Goal: Use online tool/utility: Utilize a website feature to perform a specific function

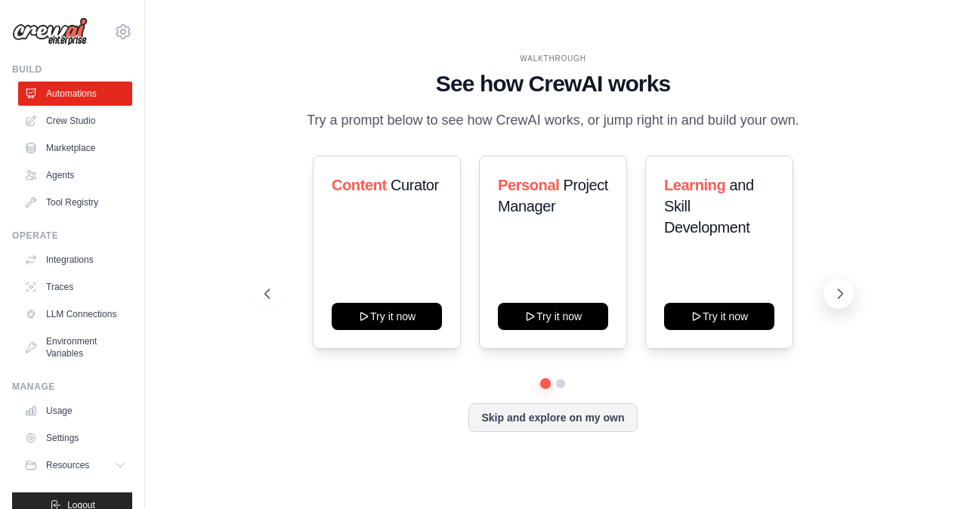
click at [841, 289] on icon at bounding box center [839, 293] width 15 height 15
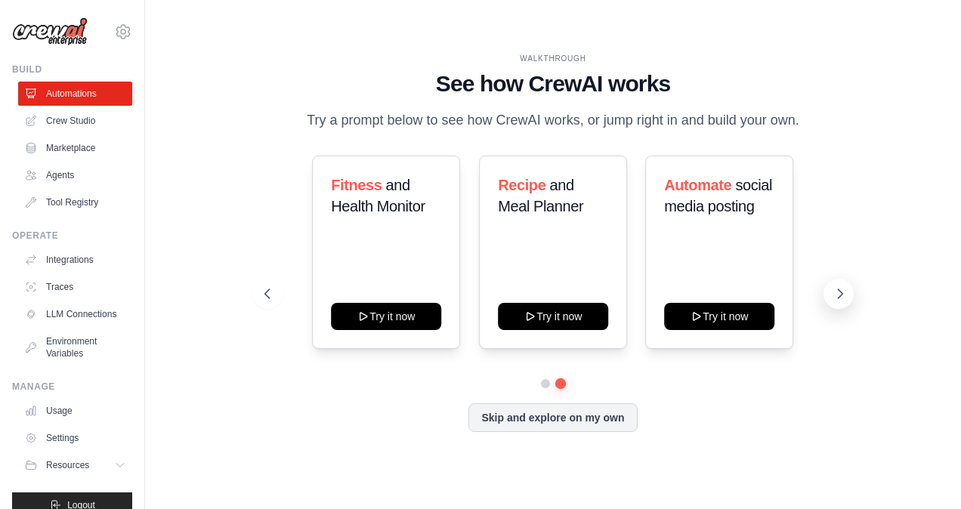
click at [834, 292] on icon at bounding box center [839, 293] width 15 height 15
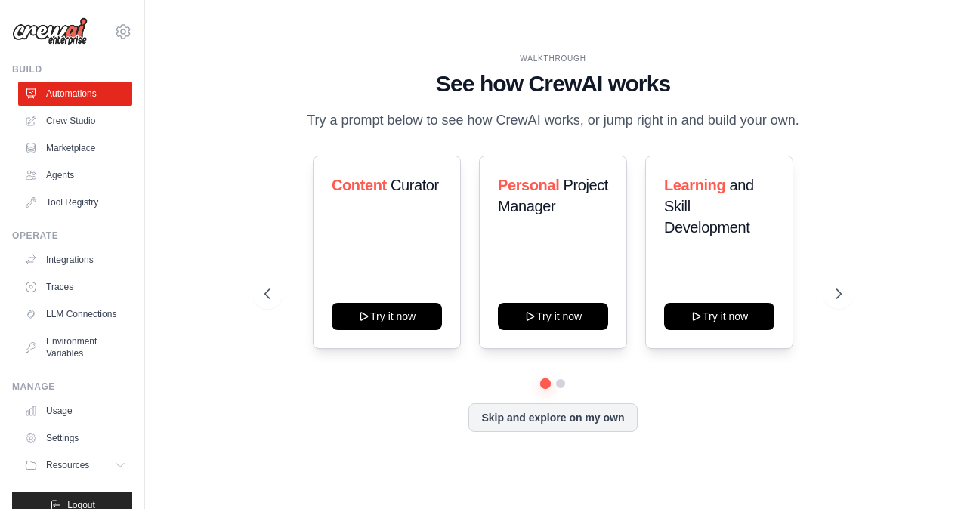
click at [567, 118] on p "Try a prompt below to see how CrewAI works, or jump right in and build your own." at bounding box center [553, 121] width 508 height 22
click at [527, 118] on p "Try a prompt below to see how CrewAI works, or jump right in and build your own." at bounding box center [553, 121] width 508 height 22
click at [577, 462] on div "WALKTHROUGH See how [PERSON_NAME] works Try a prompt below to see how [PERSON_N…" at bounding box center [552, 254] width 767 height 479
click at [521, 415] on button "Skip and explore on my own" at bounding box center [552, 416] width 168 height 29
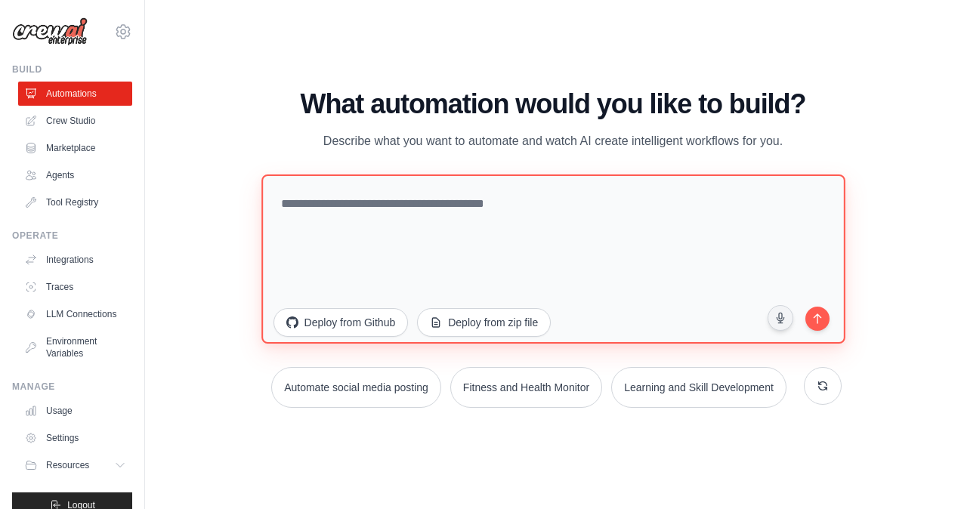
click at [476, 209] on textarea at bounding box center [552, 258] width 583 height 169
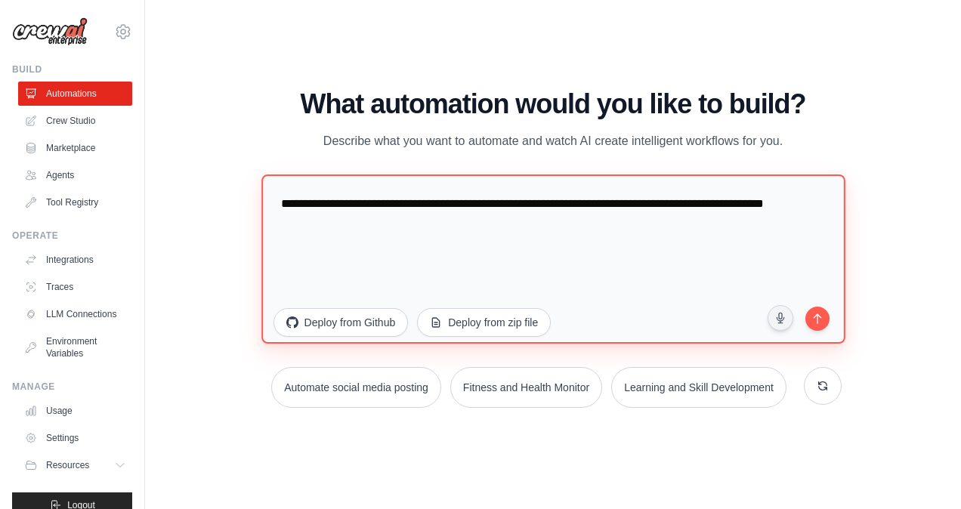
click at [784, 203] on textarea "**********" at bounding box center [552, 258] width 583 height 169
click at [520, 228] on textarea "**********" at bounding box center [552, 258] width 583 height 169
type textarea "**********"
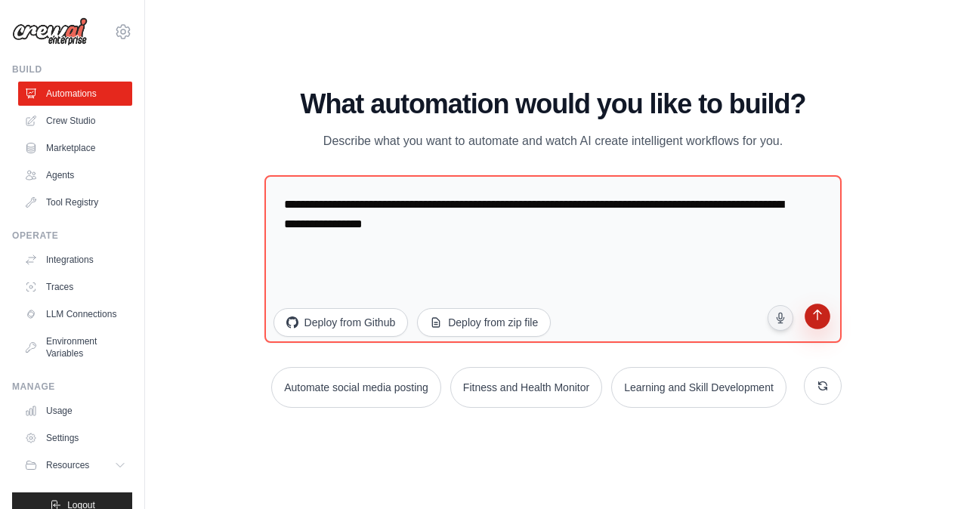
click at [816, 313] on icon "submit" at bounding box center [818, 316] width 9 height 11
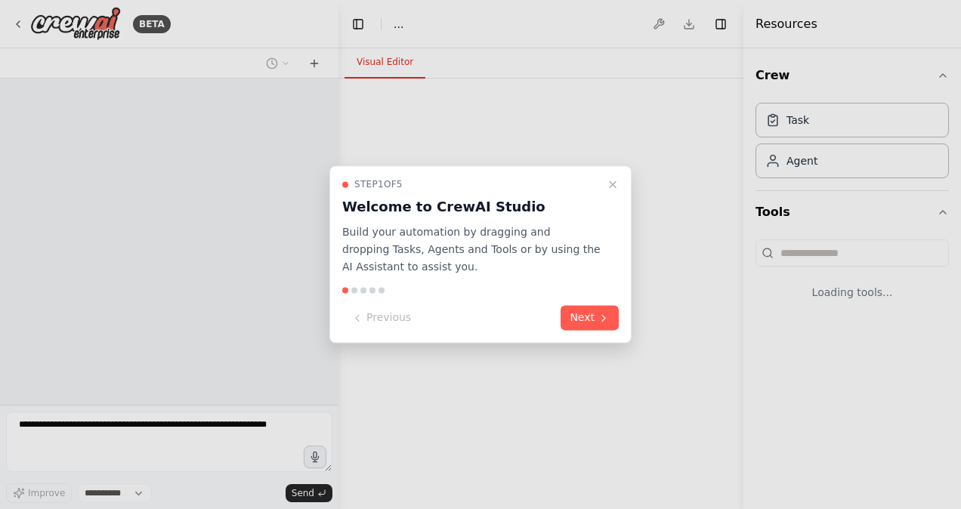
select select "****"
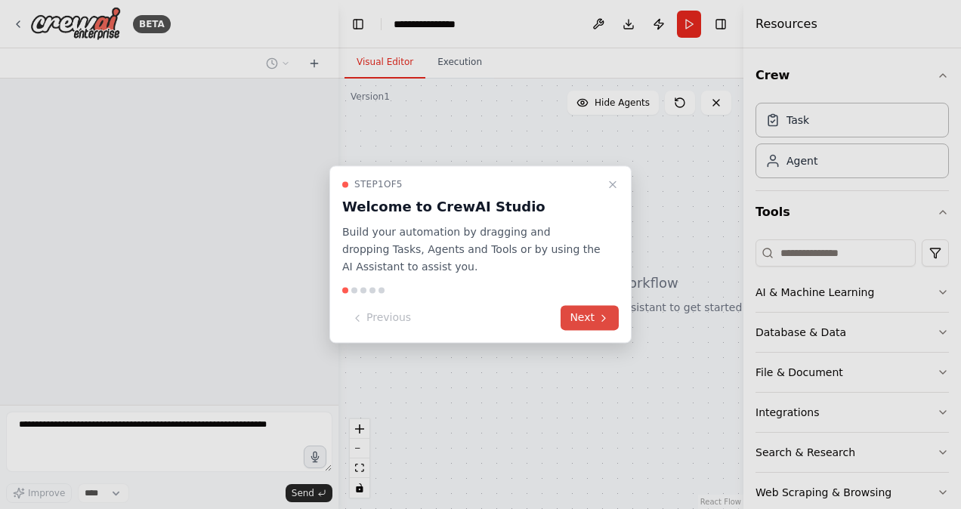
click at [597, 313] on icon at bounding box center [603, 318] width 12 height 12
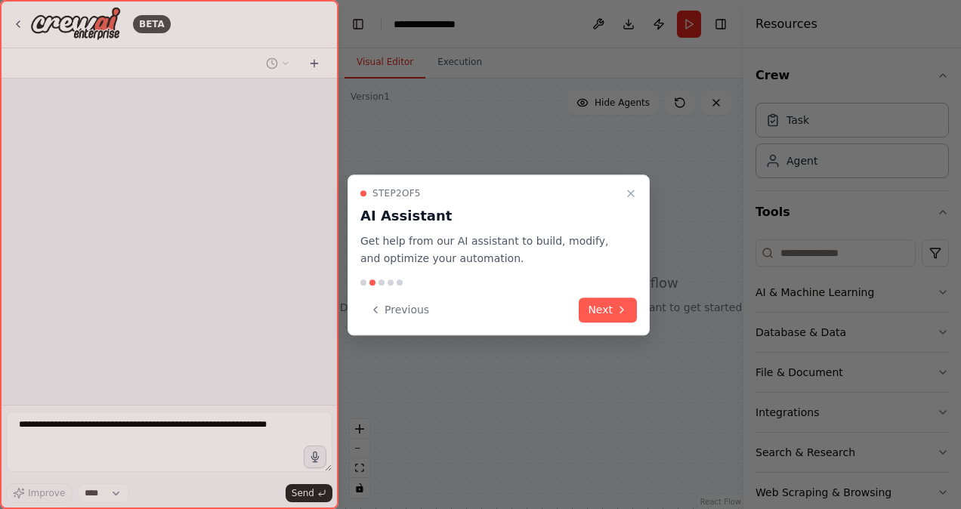
click at [597, 313] on button "Next" at bounding box center [608, 310] width 58 height 25
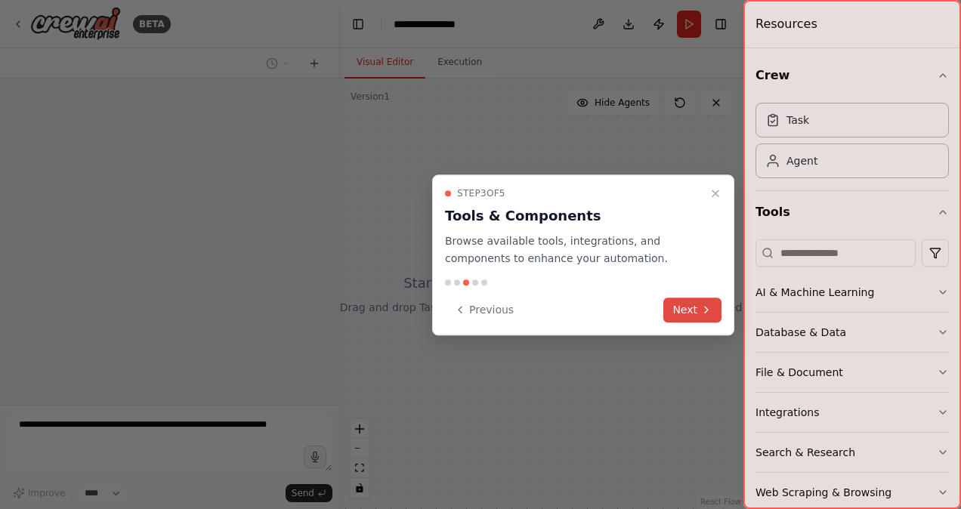
click at [682, 303] on button "Next" at bounding box center [692, 310] width 58 height 25
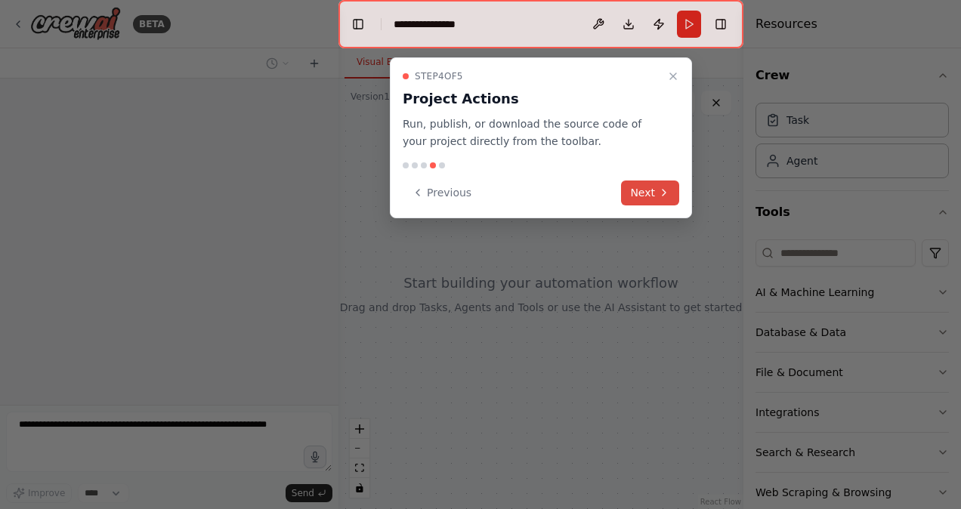
click at [650, 193] on button "Next" at bounding box center [650, 193] width 58 height 25
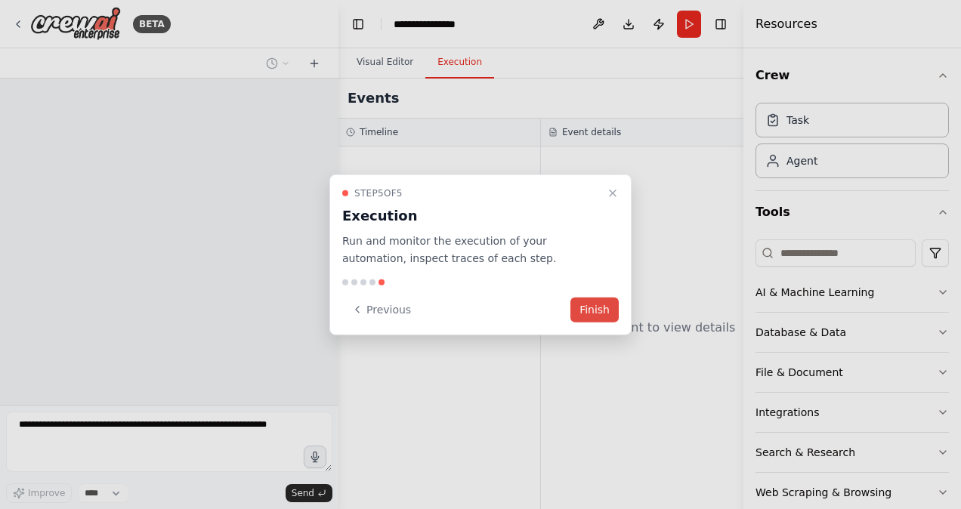
click at [601, 311] on button "Finish" at bounding box center [594, 309] width 48 height 25
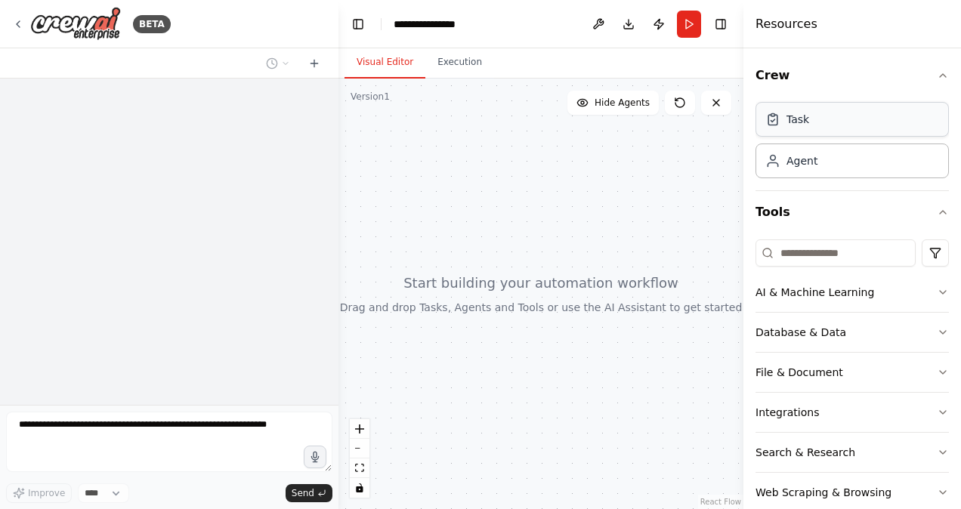
click at [807, 113] on div "Task" at bounding box center [851, 119] width 193 height 35
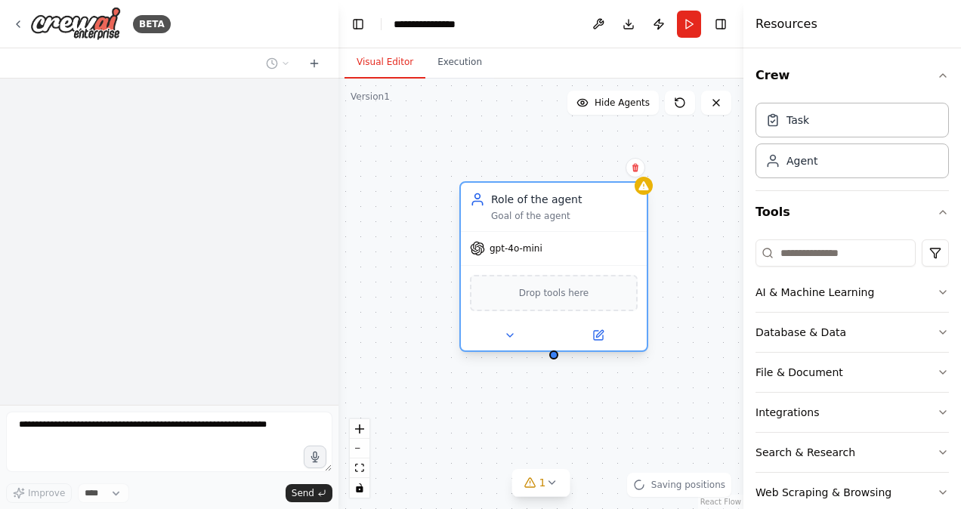
drag, startPoint x: 690, startPoint y: 265, endPoint x: 588, endPoint y: 202, distance: 120.3
click at [588, 202] on div "Role of the agent" at bounding box center [564, 199] width 147 height 15
click at [528, 304] on div "Drop tools here" at bounding box center [554, 293] width 168 height 36
click at [937, 329] on icon "button" at bounding box center [943, 332] width 12 height 12
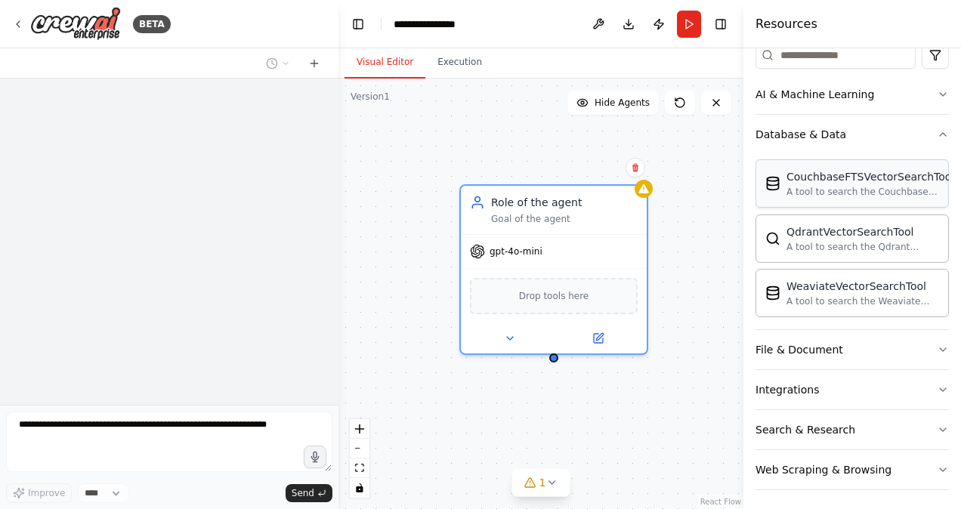
scroll to position [199, 0]
click at [937, 349] on icon "button" at bounding box center [943, 349] width 12 height 12
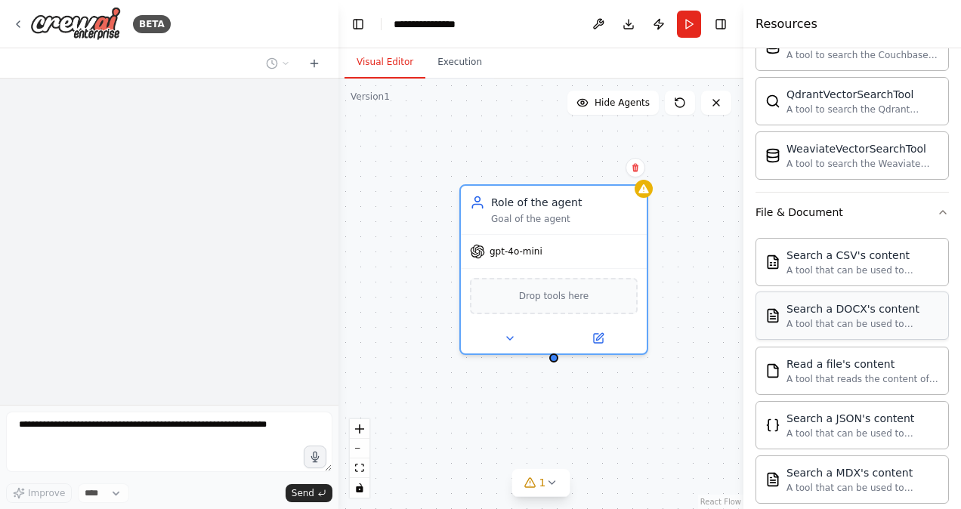
scroll to position [338, 0]
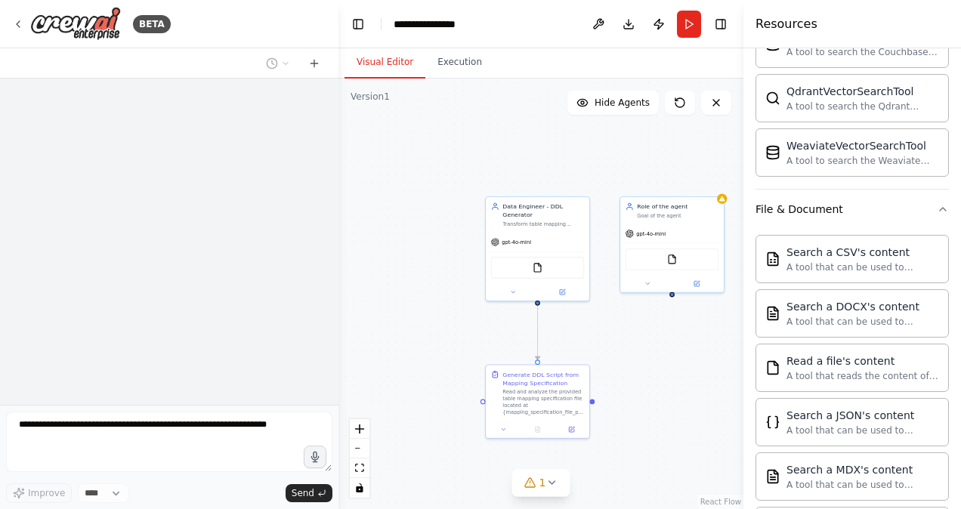
drag, startPoint x: 683, startPoint y: 346, endPoint x: 656, endPoint y: 345, distance: 27.2
click at [656, 345] on div ".deletable-edge-delete-btn { width: 20px; height: 20px; border: 0px solid #ffff…" at bounding box center [540, 294] width 405 height 431
click at [551, 230] on div "Data Engineer - DDL Generator Transform table mapping specifications into accur…" at bounding box center [537, 214] width 103 height 36
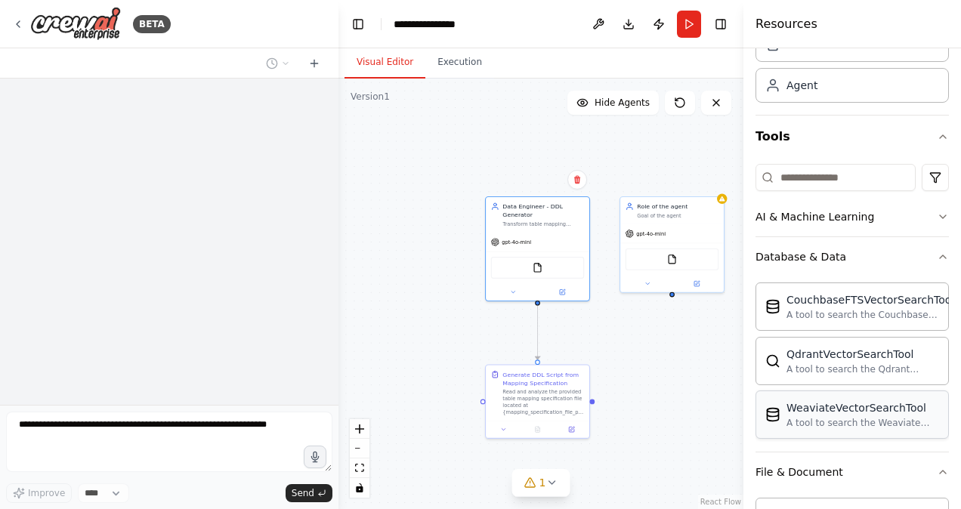
scroll to position [0, 0]
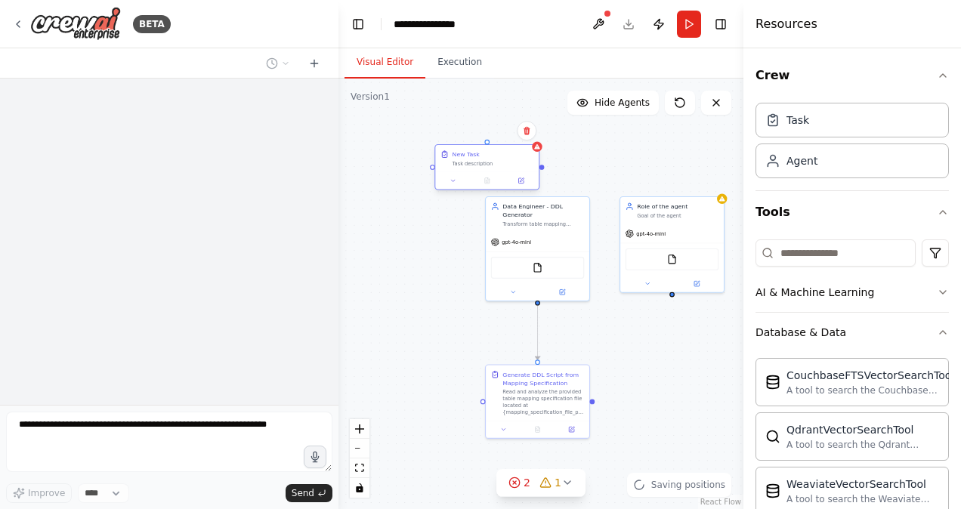
drag, startPoint x: 522, startPoint y: 176, endPoint x: 456, endPoint y: 156, distance: 68.8
click at [456, 156] on div "New Task Task description" at bounding box center [493, 158] width 82 height 17
click at [522, 139] on button at bounding box center [518, 131] width 20 height 20
click at [517, 128] on icon at bounding box center [518, 131] width 6 height 8
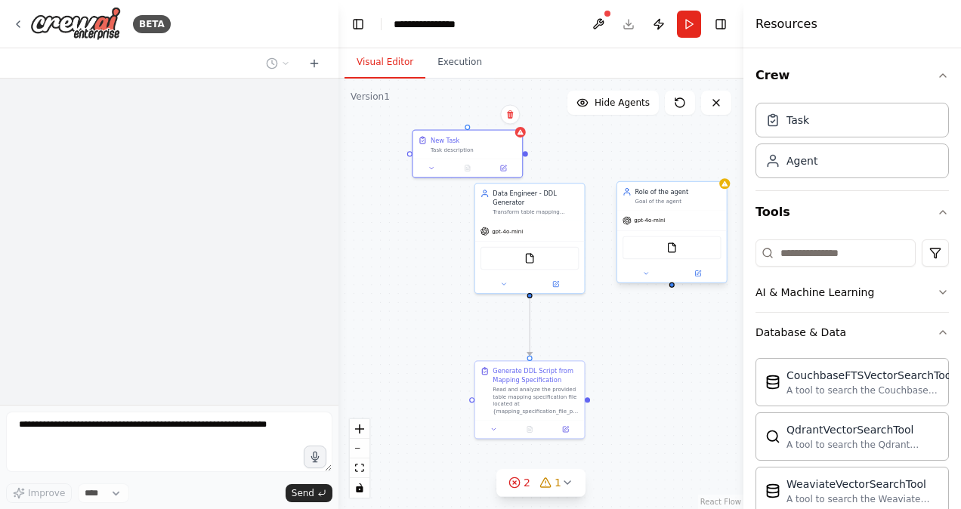
click at [721, 240] on div "FileReadTool" at bounding box center [672, 247] width 110 height 34
click at [721, 172] on button at bounding box center [715, 166] width 20 height 20
click at [716, 167] on icon at bounding box center [715, 166] width 6 height 8
click at [690, 159] on button "Confirm" at bounding box center [671, 166] width 54 height 18
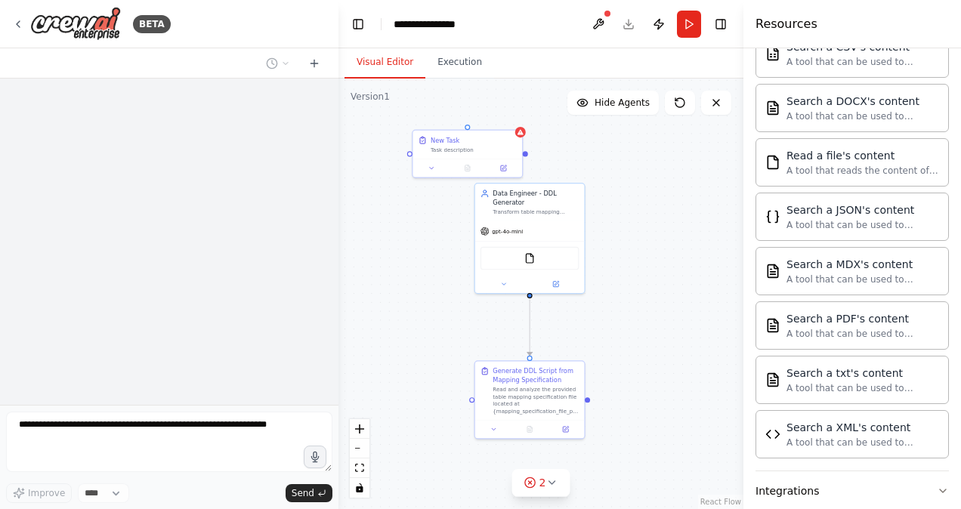
scroll to position [642, 0]
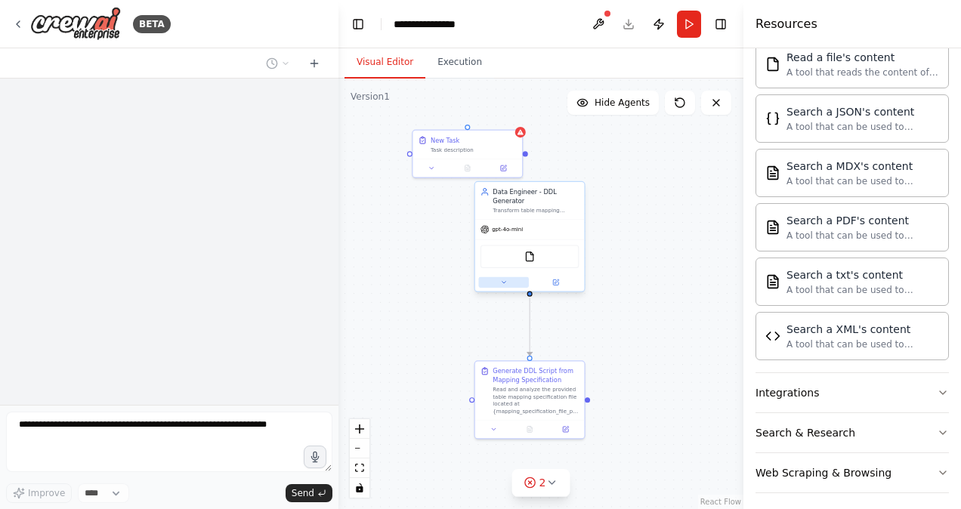
click at [505, 285] on icon at bounding box center [503, 282] width 7 height 7
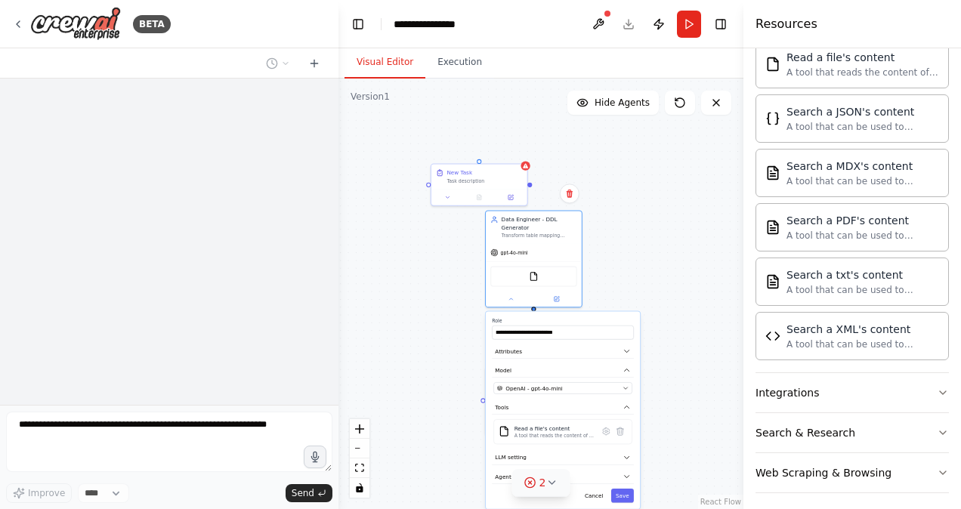
click at [532, 479] on icon at bounding box center [530, 483] width 12 height 12
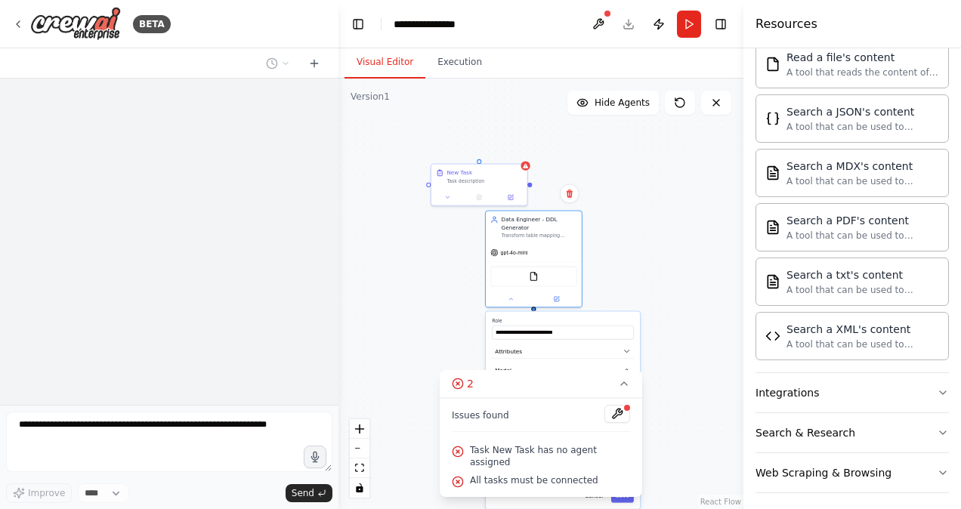
click at [671, 369] on div ".deletable-edge-delete-btn { width: 20px; height: 20px; border: 0px solid #ffff…" at bounding box center [540, 294] width 405 height 431
click at [503, 187] on div "New Task Task description" at bounding box center [479, 174] width 96 height 25
click at [517, 154] on button at bounding box center [515, 149] width 20 height 20
click at [478, 147] on button "Confirm" at bounding box center [472, 149] width 54 height 18
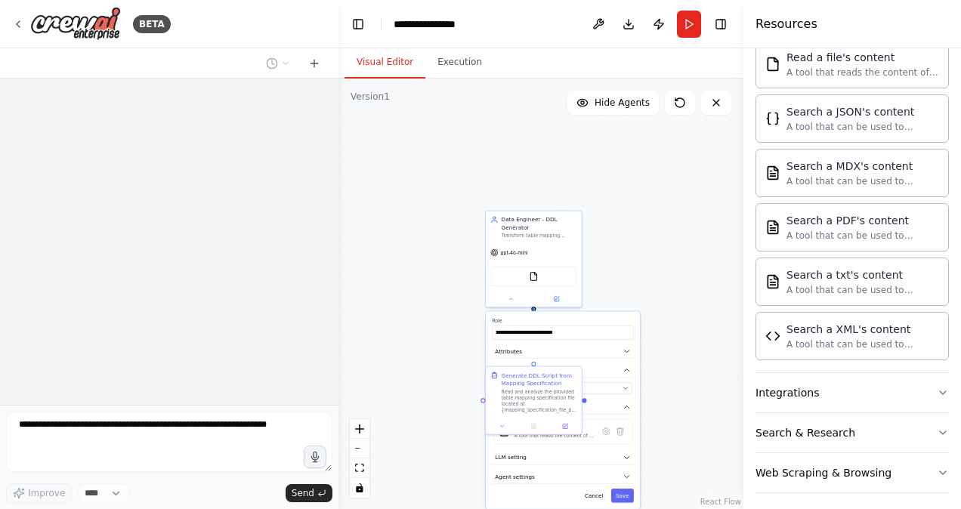
click at [693, 391] on div ".deletable-edge-delete-btn { width: 20px; height: 20px; border: 0px solid #ffff…" at bounding box center [540, 294] width 405 height 431
click at [558, 301] on button at bounding box center [556, 297] width 44 height 9
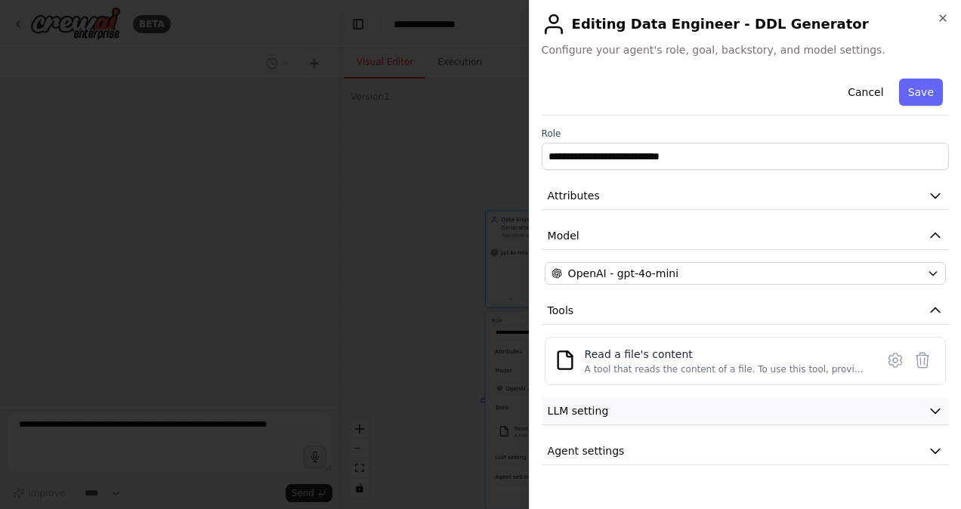
click at [935, 413] on icon "button" at bounding box center [935, 410] width 15 height 15
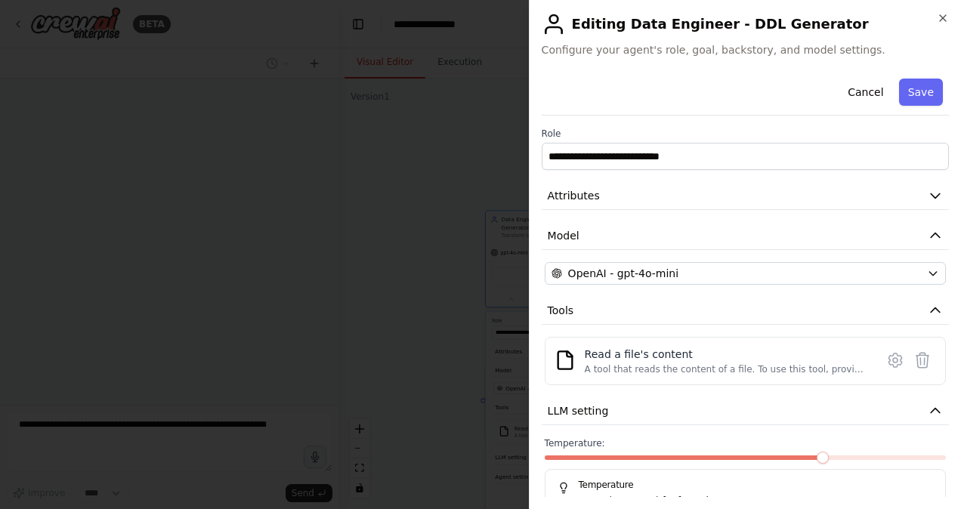
scroll to position [85, 0]
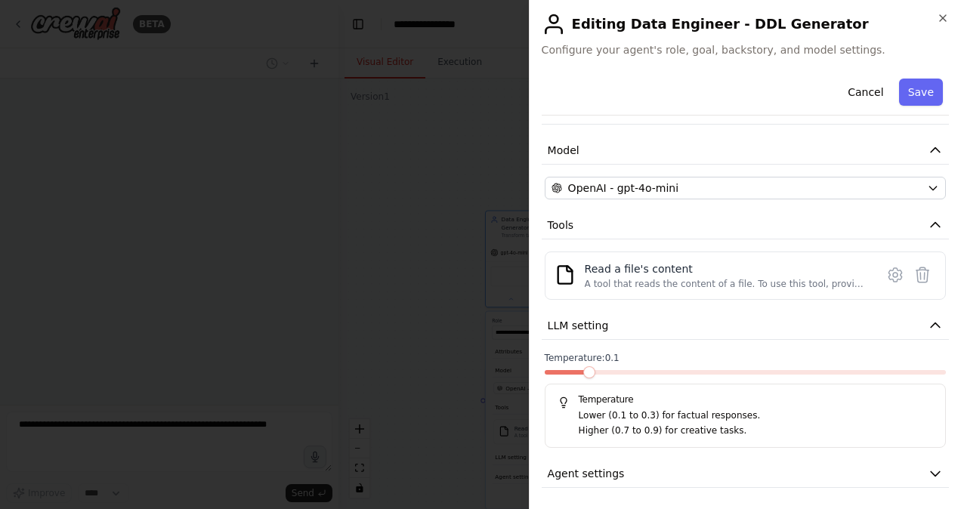
click at [583, 378] on span at bounding box center [589, 372] width 12 height 12
click at [928, 320] on icon "button" at bounding box center [935, 325] width 15 height 15
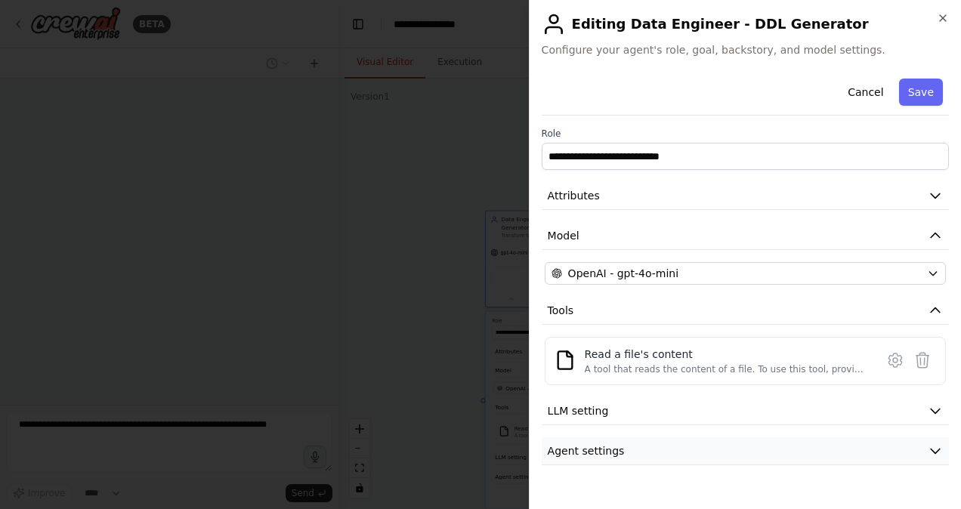
click at [934, 451] on icon "button" at bounding box center [935, 450] width 15 height 15
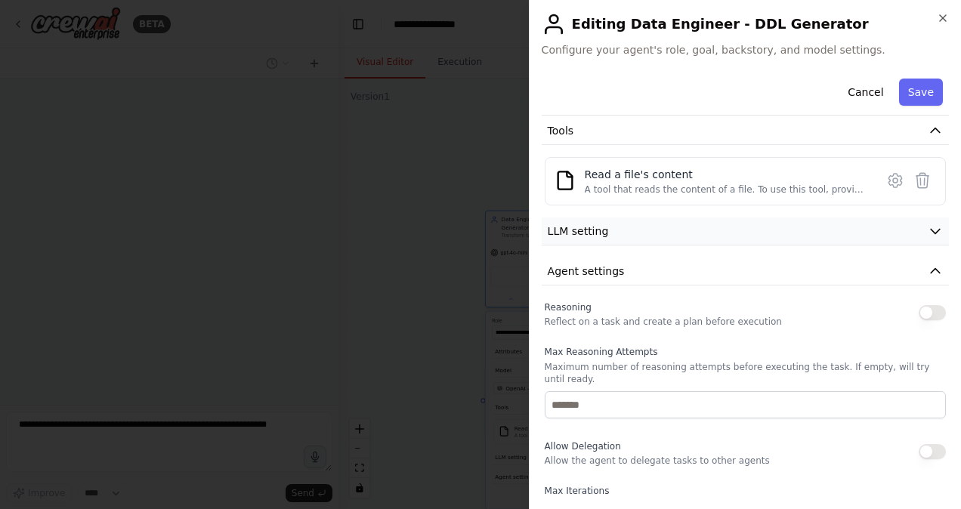
scroll to position [199, 0]
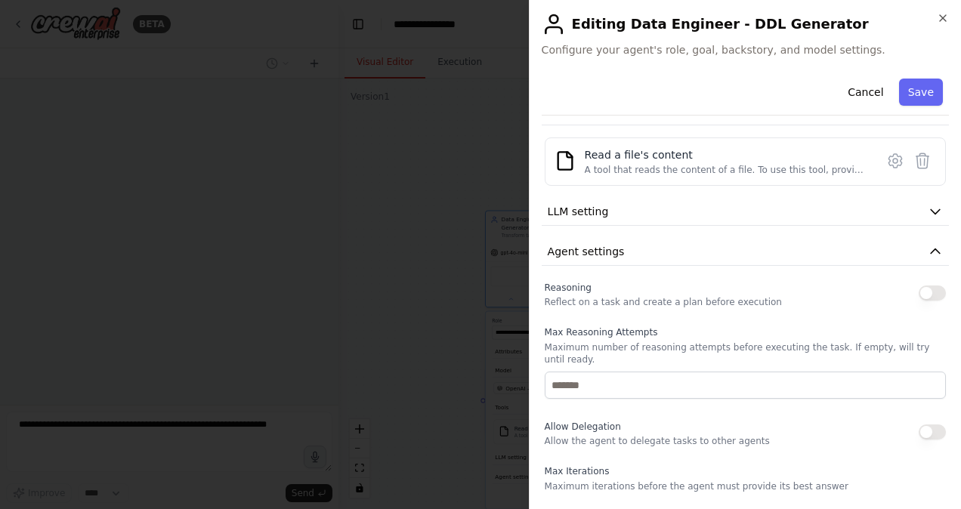
click at [919, 287] on button "button" at bounding box center [932, 293] width 27 height 15
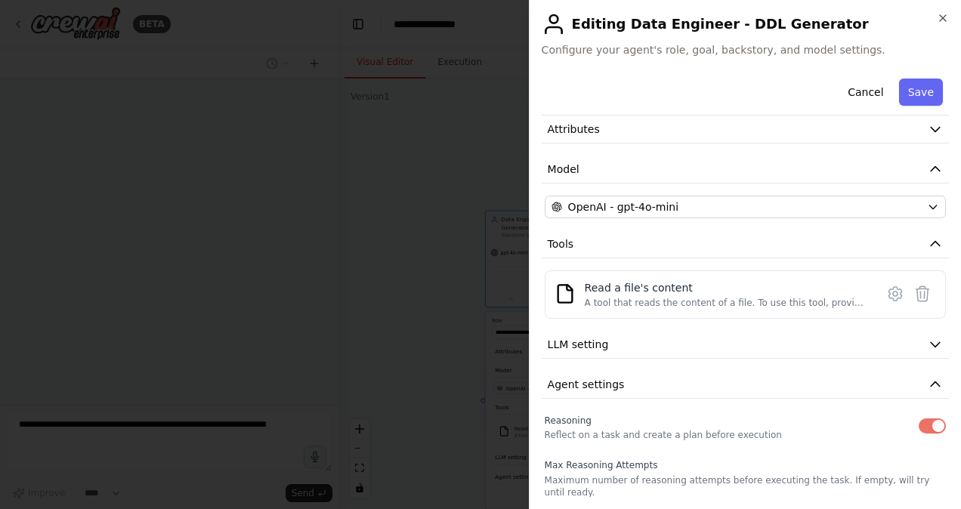
scroll to position [0, 0]
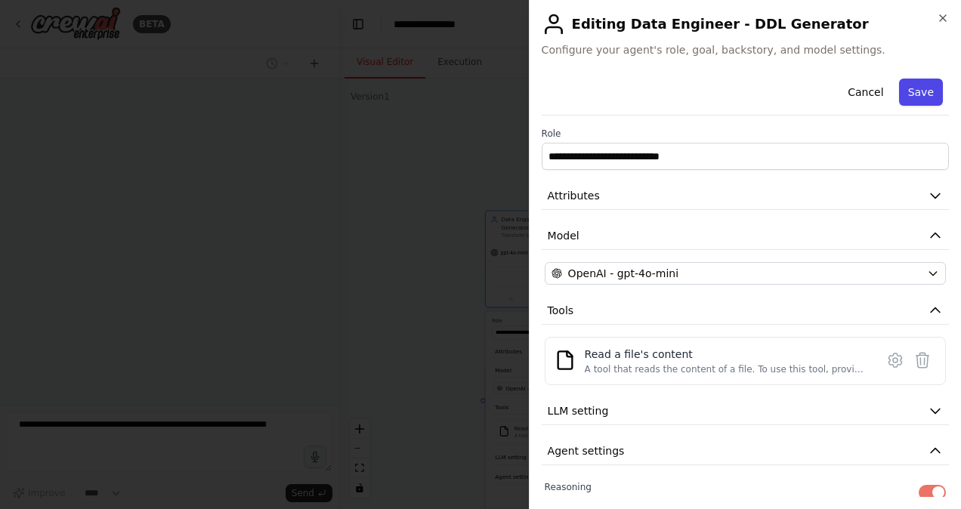
click at [909, 92] on button "Save" at bounding box center [921, 92] width 44 height 27
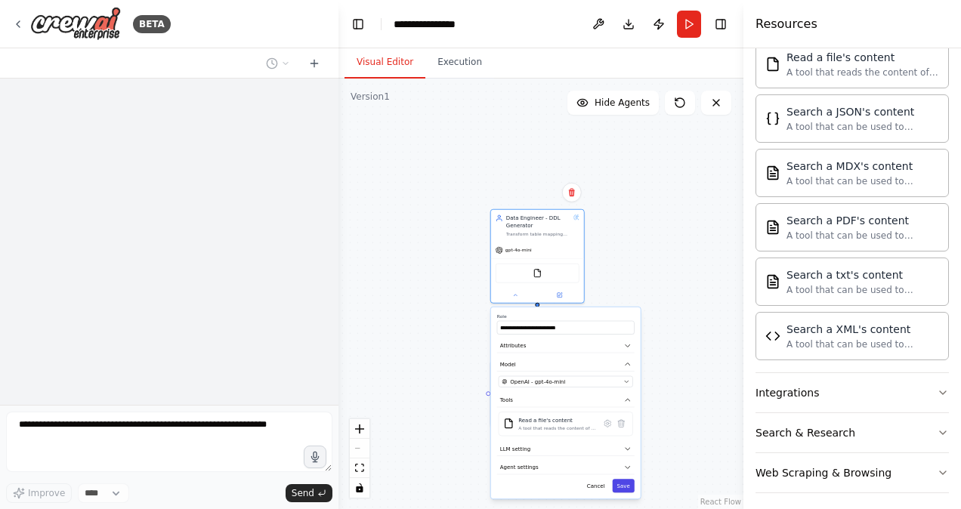
click at [627, 479] on button "Save" at bounding box center [624, 486] width 22 height 14
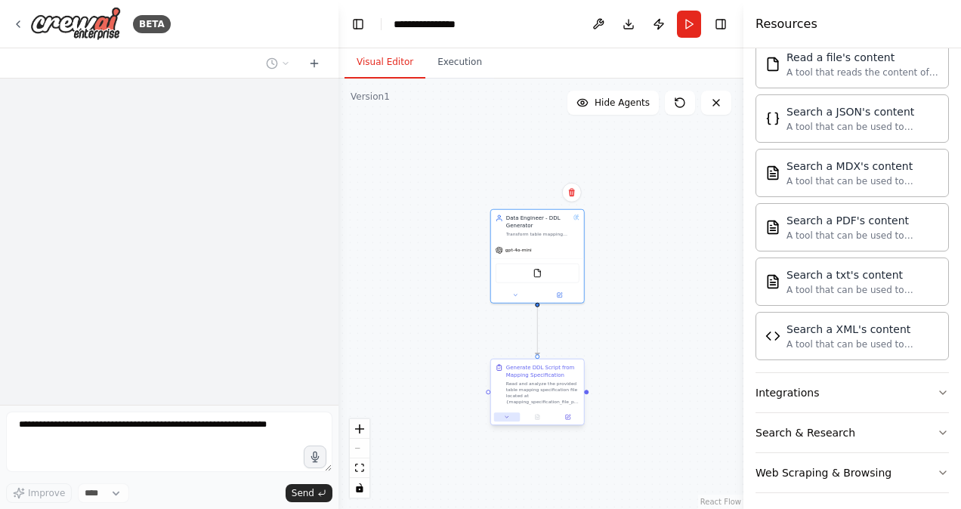
click at [504, 417] on icon at bounding box center [507, 417] width 6 height 6
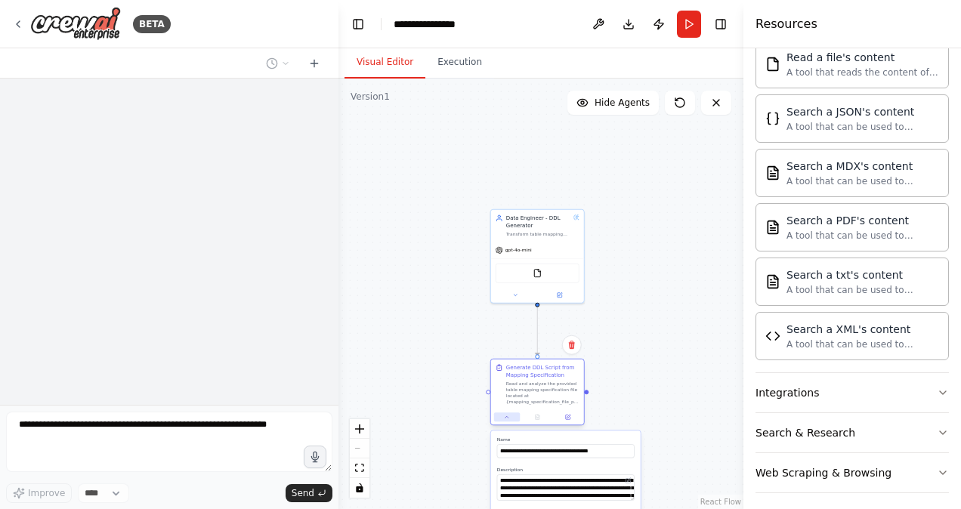
click at [508, 419] on icon at bounding box center [507, 417] width 6 height 6
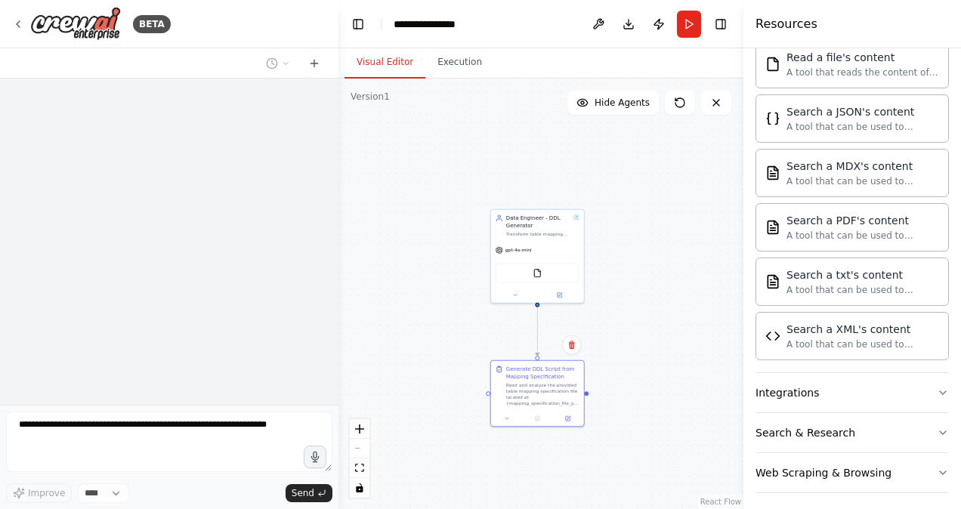
click at [485, 392] on div ".deletable-edge-delete-btn { width: 20px; height: 20px; border: 0px solid #ffff…" at bounding box center [540, 294] width 405 height 431
click at [490, 397] on div "Generate DDL Script from Mapping Specification Read and analyze the provided ta…" at bounding box center [537, 392] width 94 height 67
click at [489, 394] on div at bounding box center [488, 393] width 5 height 5
drag, startPoint x: 510, startPoint y: 394, endPoint x: 639, endPoint y: 438, distance: 136.6
click at [639, 438] on div ".deletable-edge-delete-btn { width: 20px; height: 20px; border: 0px solid #ffff…" at bounding box center [540, 294] width 405 height 431
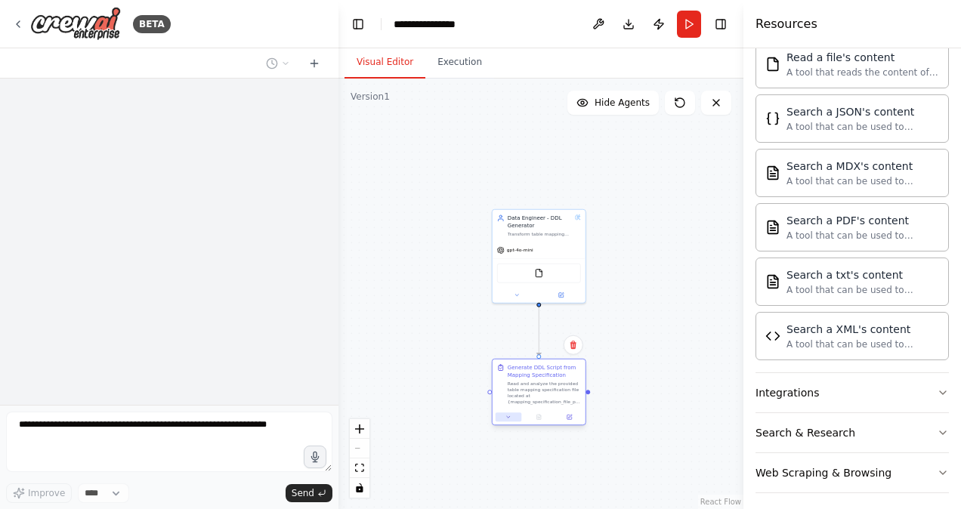
click at [511, 418] on button at bounding box center [509, 416] width 26 height 9
click at [509, 418] on icon at bounding box center [508, 417] width 6 height 6
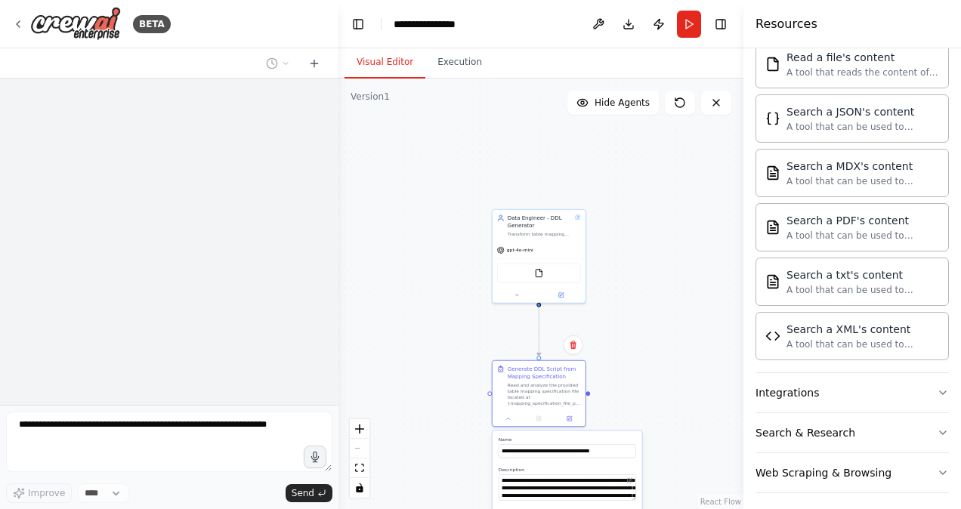
click at [676, 339] on div ".deletable-edge-delete-btn { width: 20px; height: 20px; border: 0px solid #ffff…" at bounding box center [540, 294] width 405 height 431
click at [538, 390] on div "Read and analyze the provided table mapping specification file located at {mapp…" at bounding box center [544, 393] width 73 height 24
click at [512, 415] on button at bounding box center [509, 416] width 26 height 9
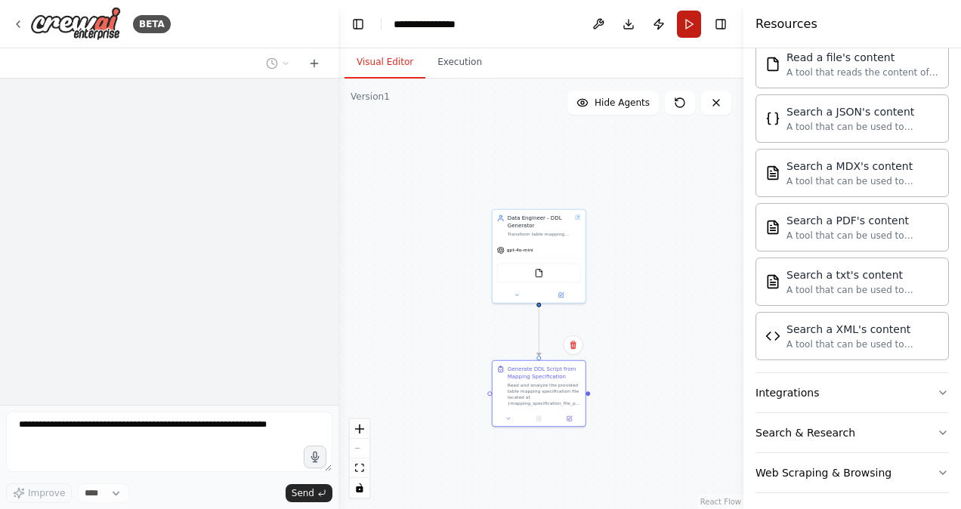
click at [687, 29] on button "Run" at bounding box center [689, 24] width 24 height 27
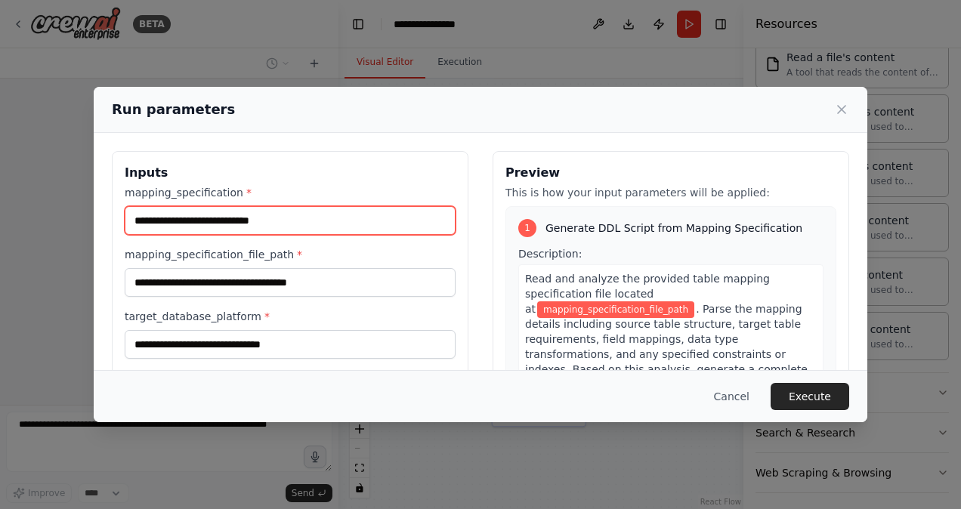
click at [292, 210] on input "mapping_specification *" at bounding box center [290, 220] width 331 height 29
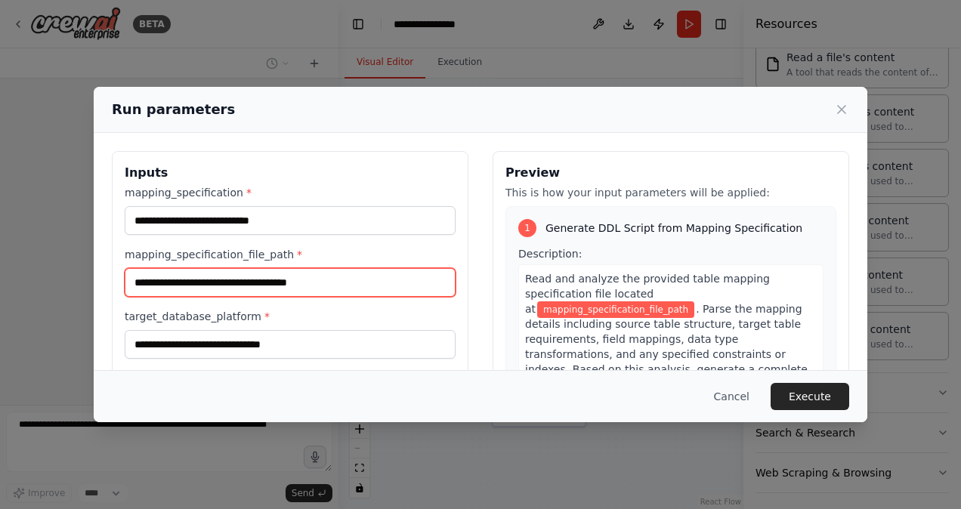
click at [292, 292] on input "mapping_specification_file_path *" at bounding box center [290, 282] width 331 height 29
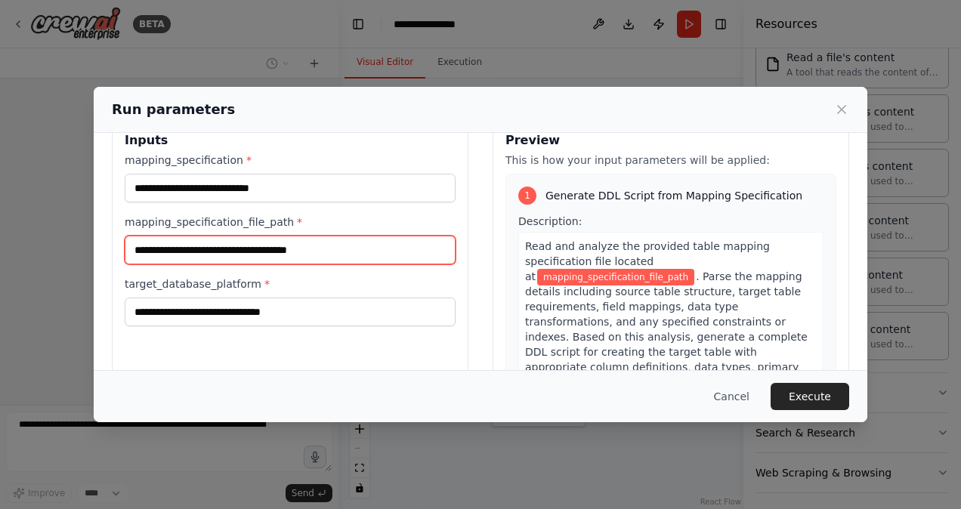
scroll to position [32, 0]
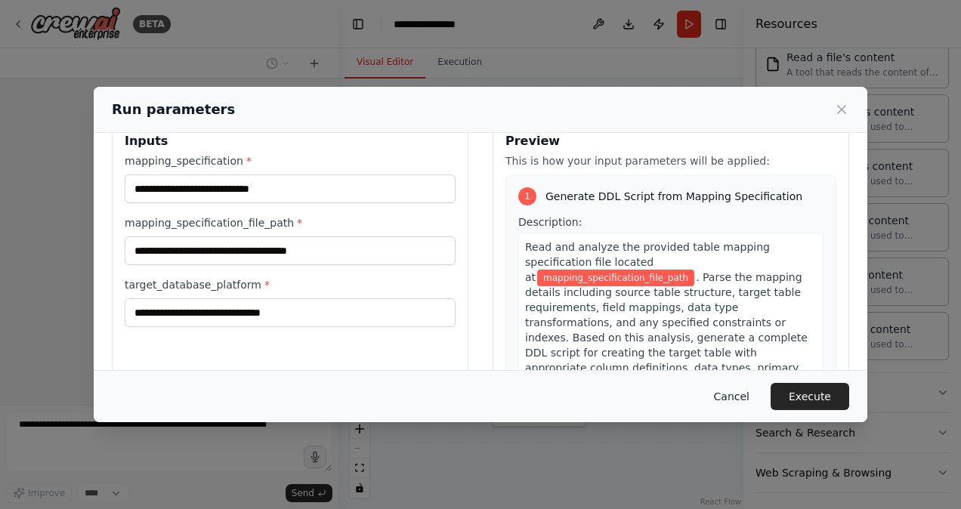
click at [744, 399] on button "Cancel" at bounding box center [732, 396] width 60 height 27
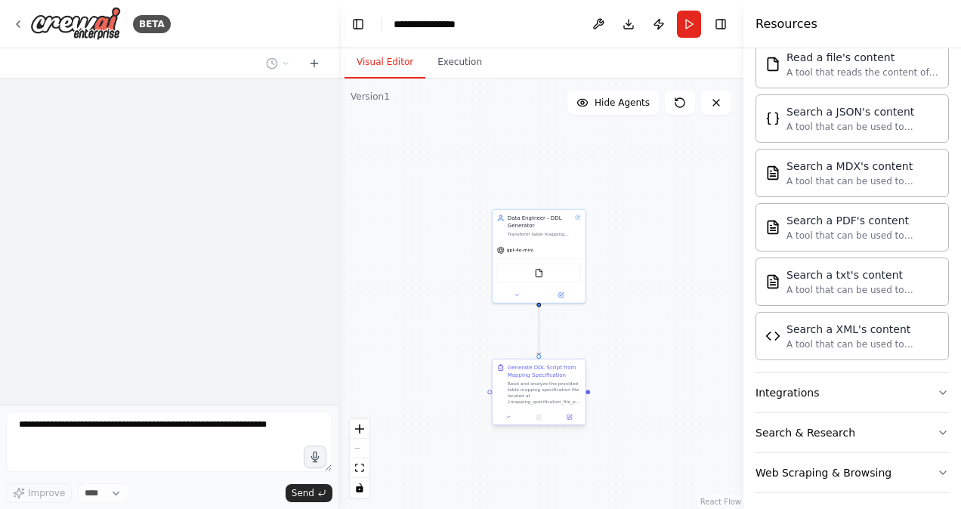
click at [542, 390] on div "Read and analyze the provided table mapping specification file located at {mapp…" at bounding box center [544, 393] width 73 height 24
click at [571, 420] on button at bounding box center [569, 416] width 26 height 9
